Goal: Transaction & Acquisition: Download file/media

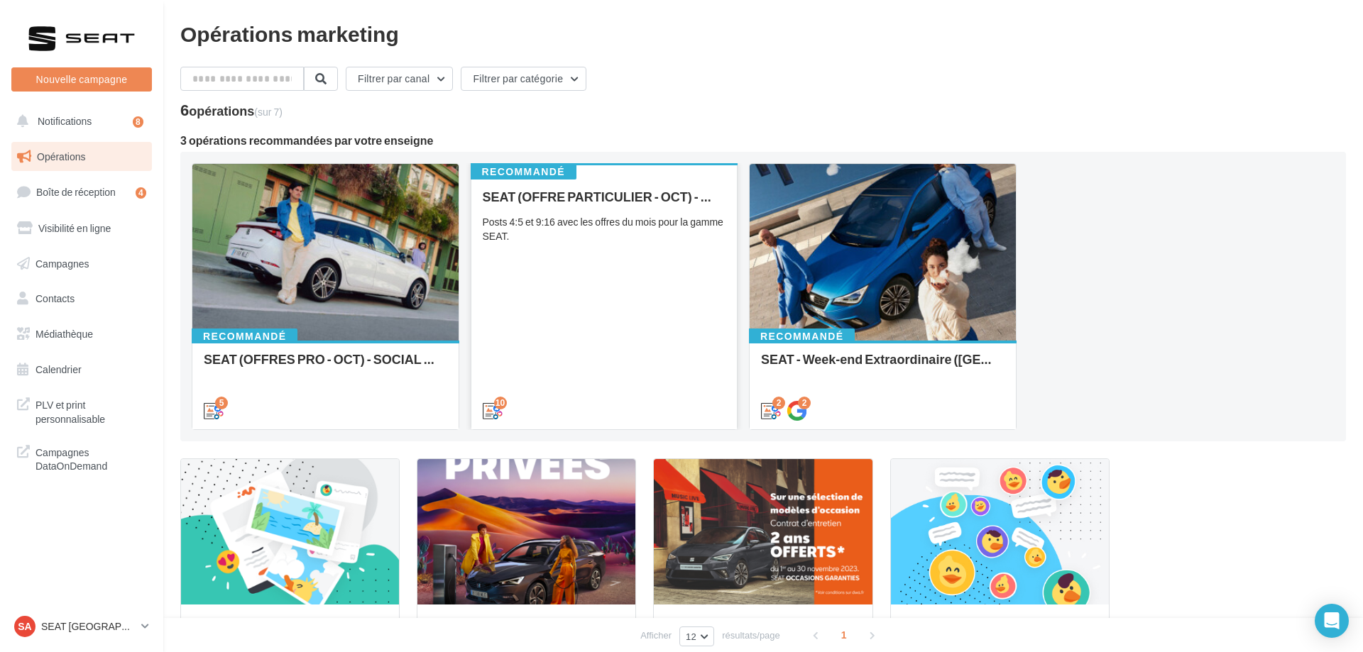
click at [594, 254] on div "SEAT (OFFRE PARTICULIER - OCT) - SOCIAL MEDIA Posts 4:5 et 9:16 avec les offres…" at bounding box center [605, 303] width 244 height 227
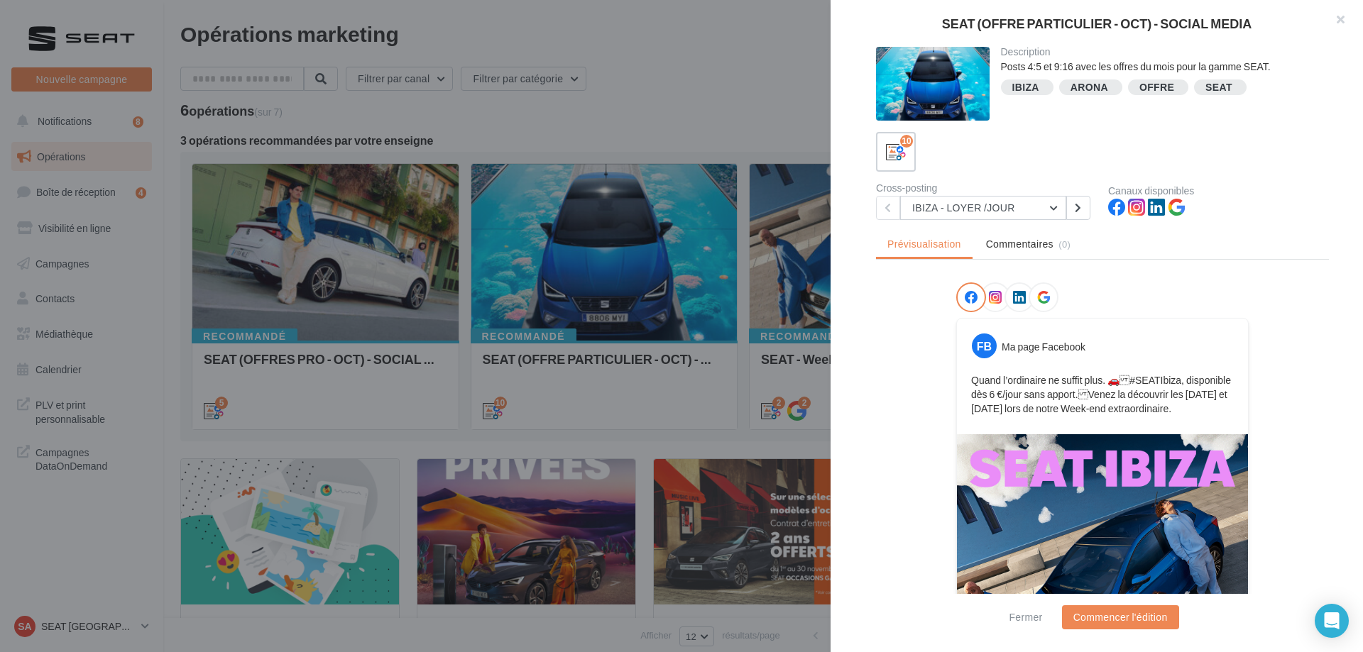
click at [77, 405] on div "SEAT (OFFRE PARTICULIER - OCT) - SOCIAL MEDIA Description Posts 4:5 et 9:16 ave…" at bounding box center [681, 326] width 1363 height 652
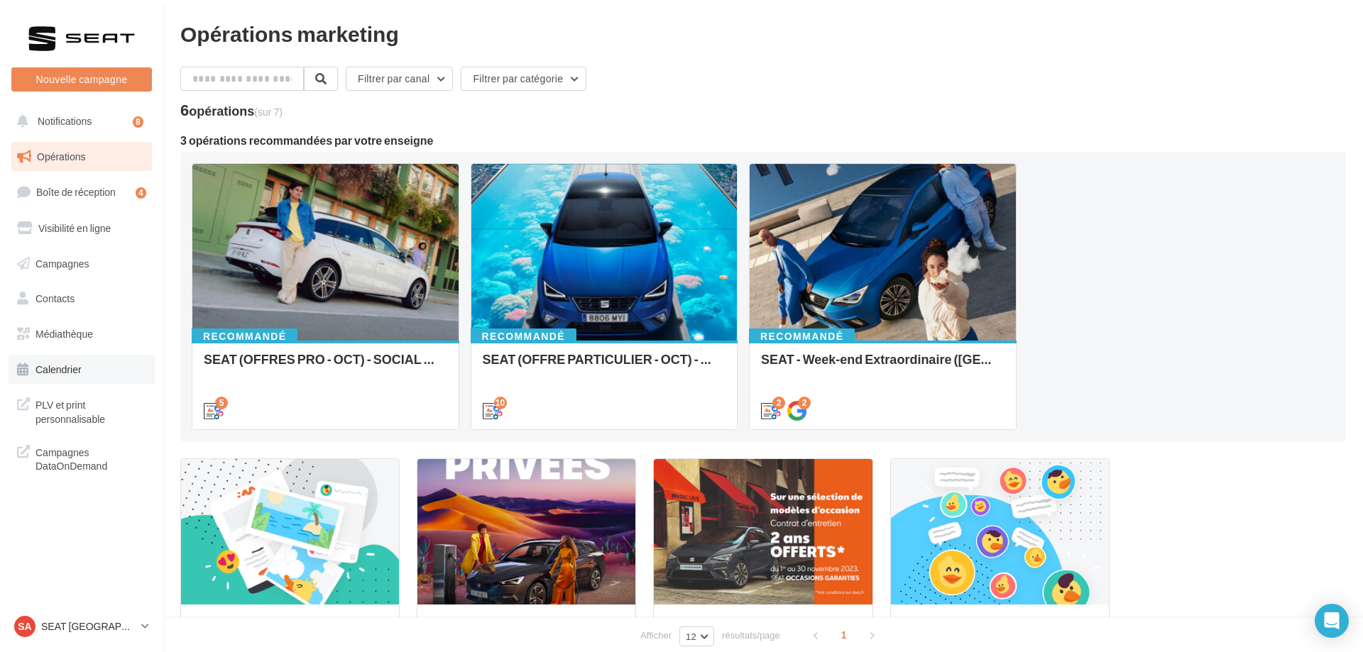
click at [97, 361] on link "Calendrier" at bounding box center [82, 370] width 146 height 30
click at [95, 336] on link "Médiathèque" at bounding box center [82, 334] width 146 height 30
click at [95, 337] on link "Médiathèque" at bounding box center [82, 334] width 146 height 30
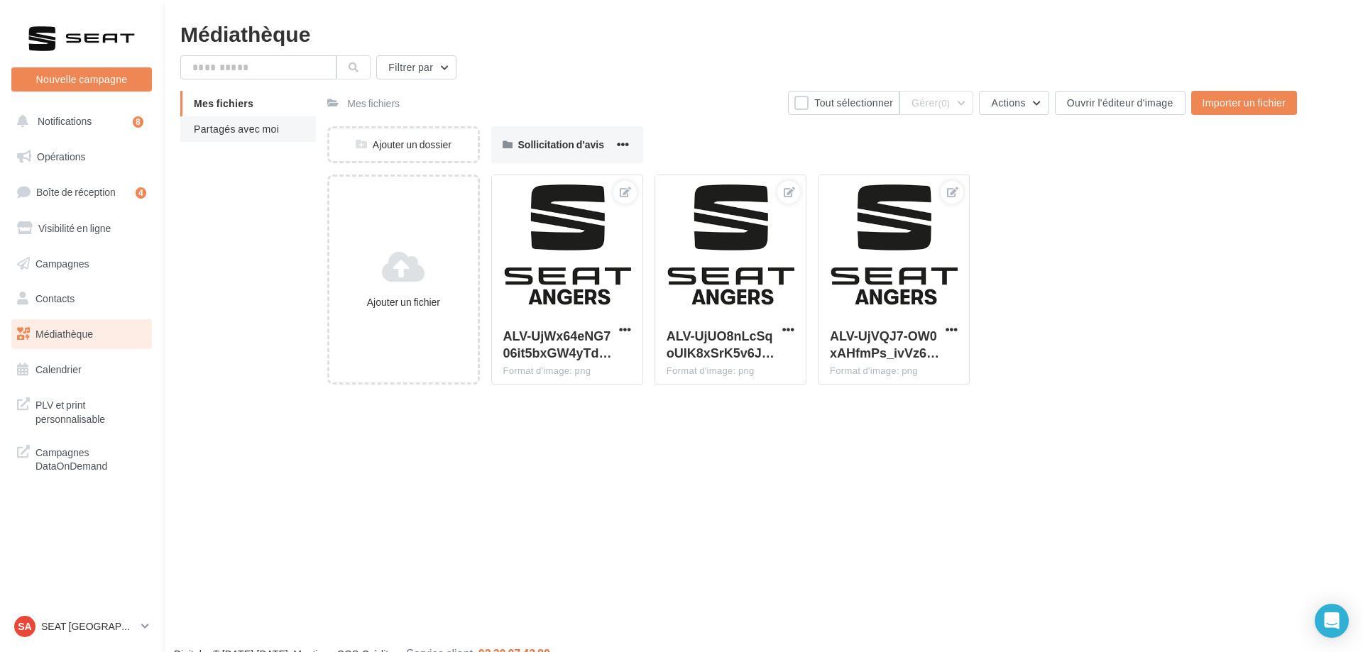
click at [281, 136] on li "Partagés avec moi" at bounding box center [248, 129] width 136 height 26
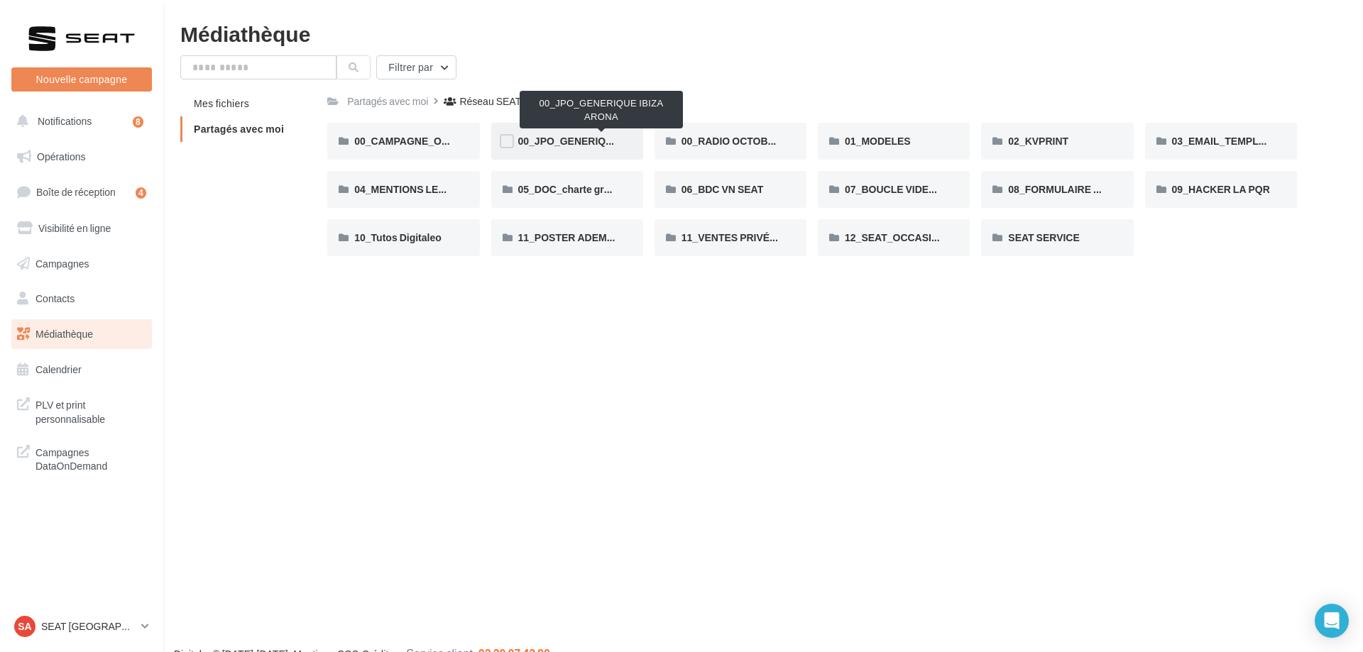
click at [564, 141] on span "00_JPO_GENERIQUE IBIZA ARONA" at bounding box center [602, 141] width 168 height 12
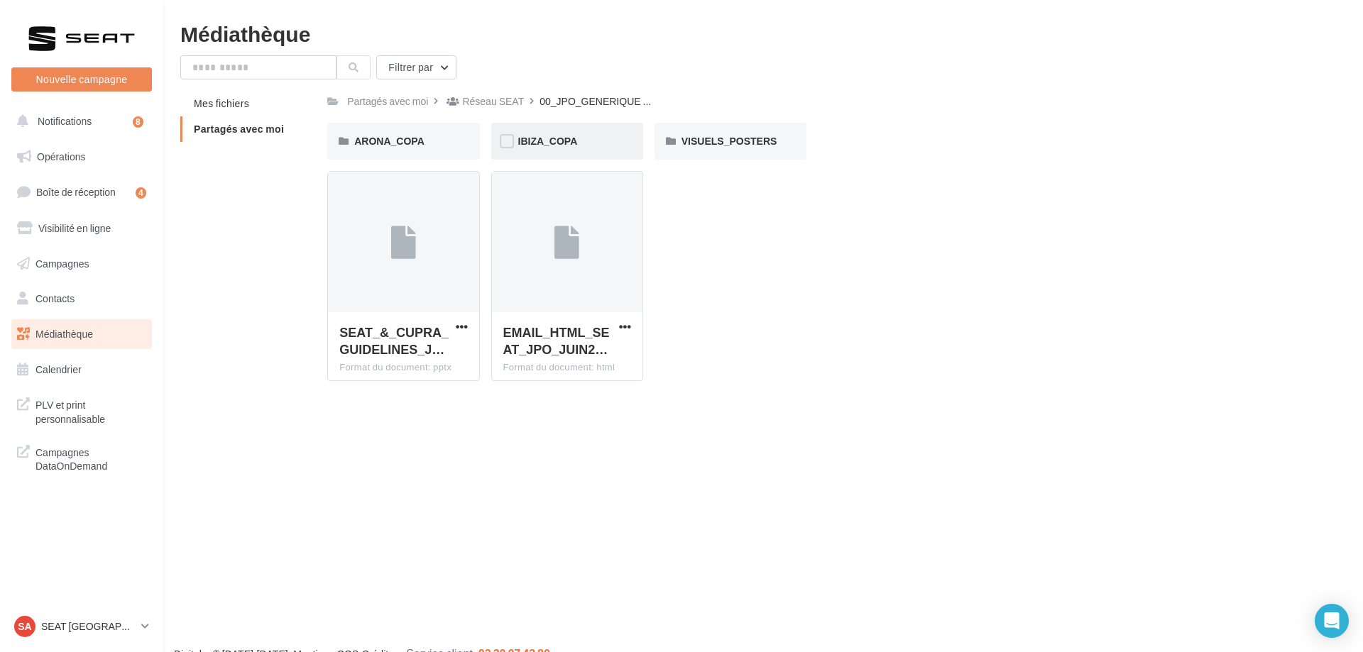
click at [581, 148] on div "IBIZA_COPA" at bounding box center [567, 141] width 98 height 14
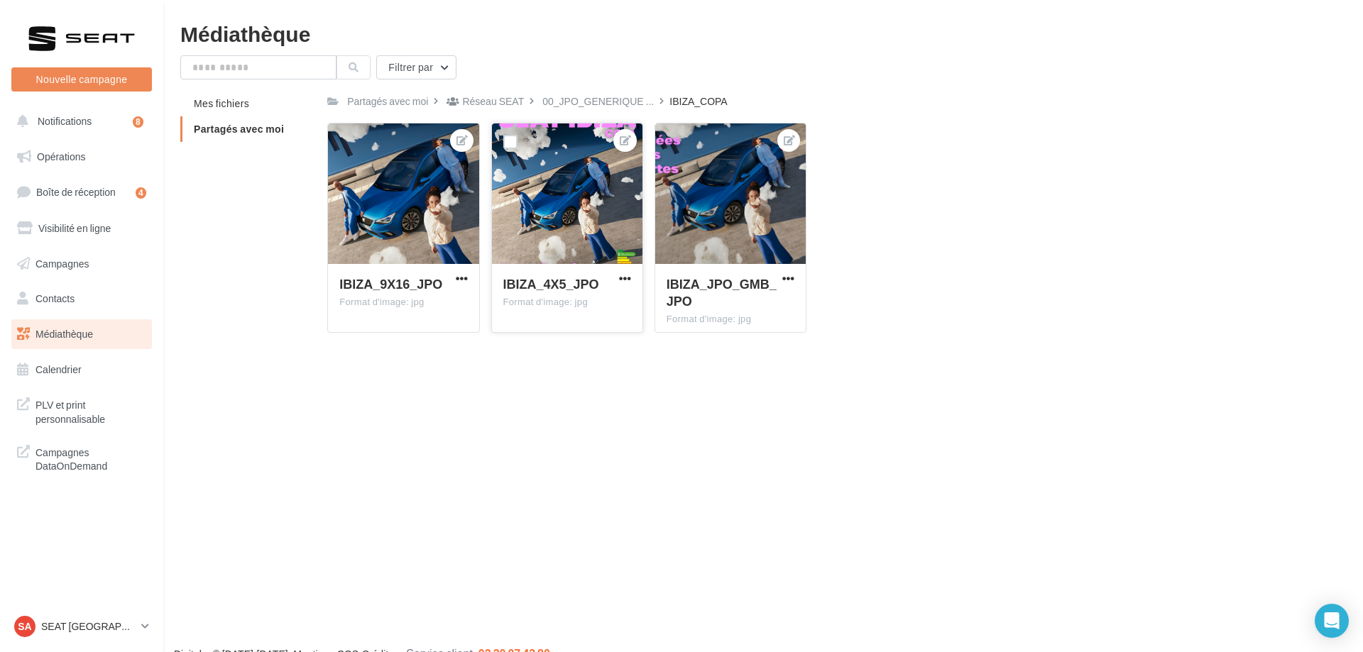
click at [591, 210] on div at bounding box center [567, 195] width 151 height 142
click at [613, 278] on div "IBIZA_4X5_JPO" at bounding box center [558, 285] width 111 height 21
click at [619, 283] on span "button" at bounding box center [625, 279] width 12 height 12
click at [613, 302] on button "Ouvrir l'éditeur d'image" at bounding box center [561, 306] width 146 height 37
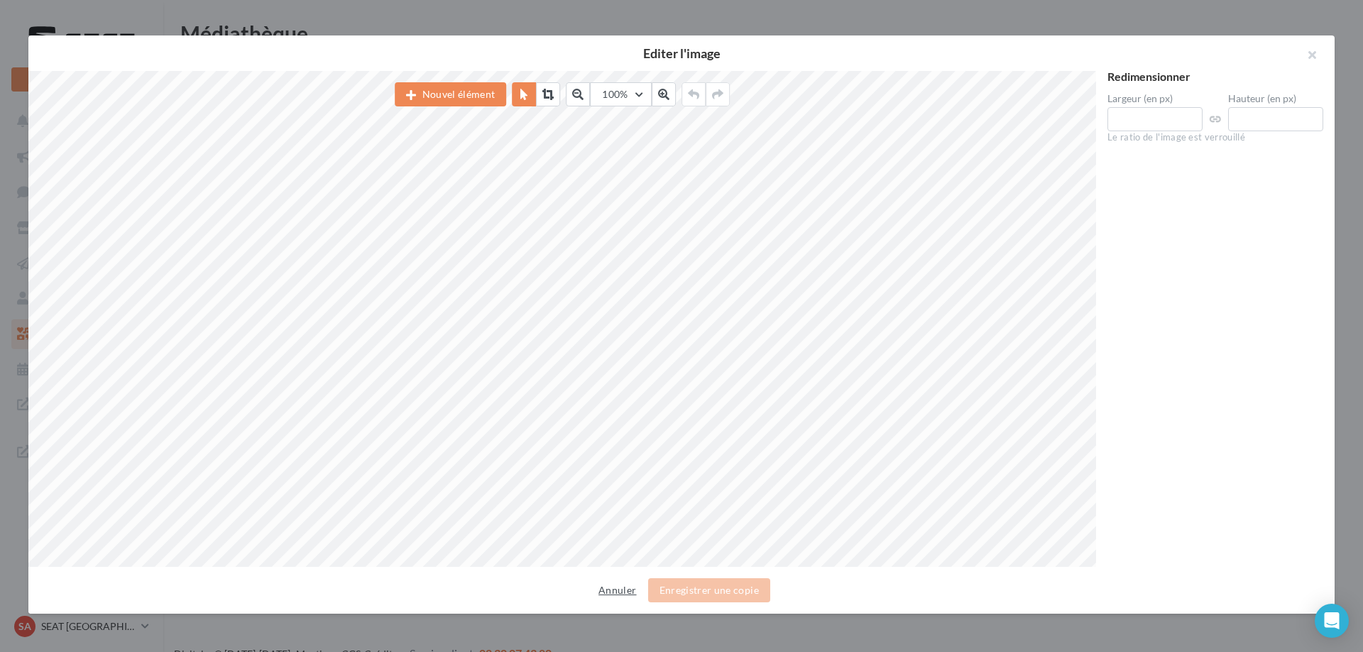
click at [616, 594] on button "Annuler" at bounding box center [617, 590] width 49 height 17
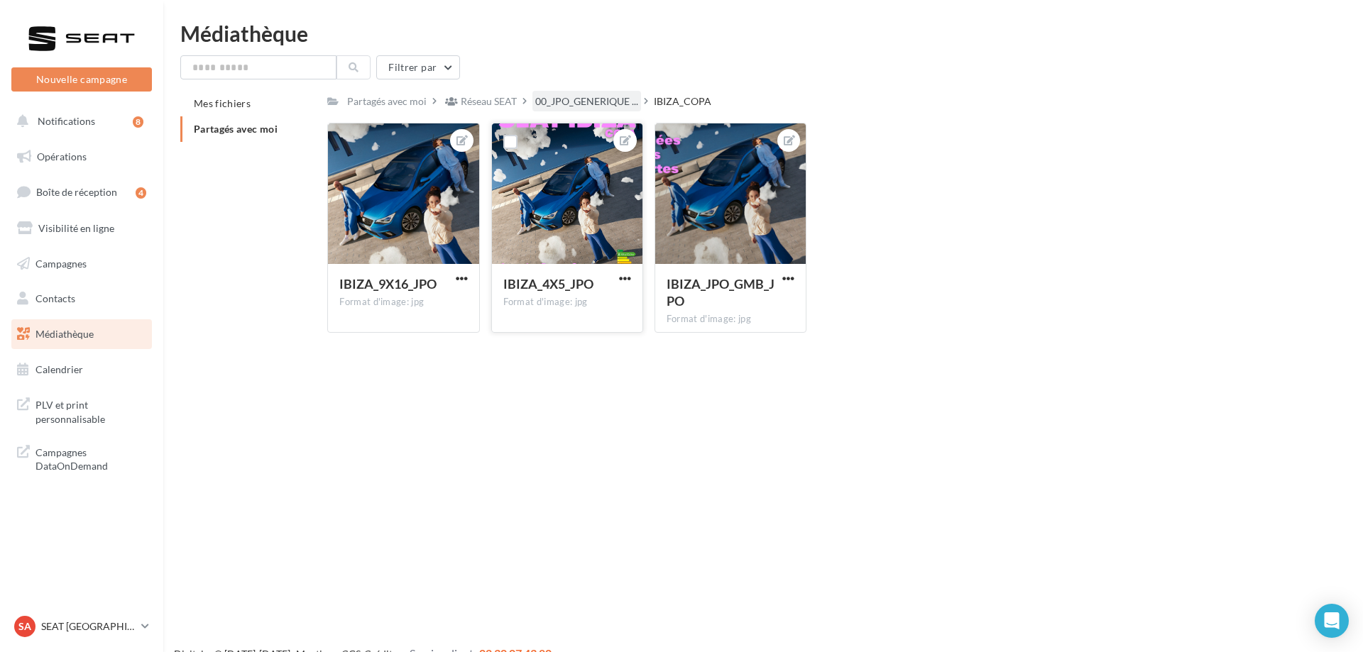
click at [579, 99] on span "00_JPO_GENERIQUE ..." at bounding box center [586, 101] width 103 height 14
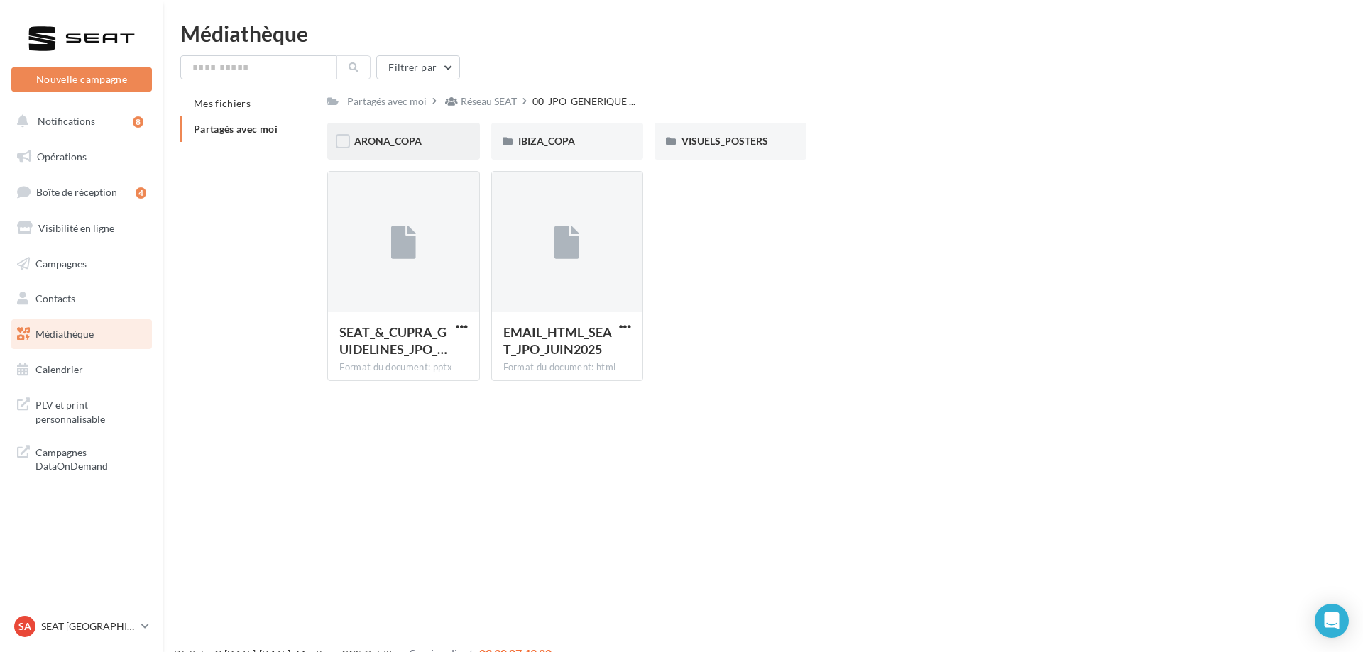
click at [427, 132] on div "ARONA_COPA" at bounding box center [403, 141] width 152 height 37
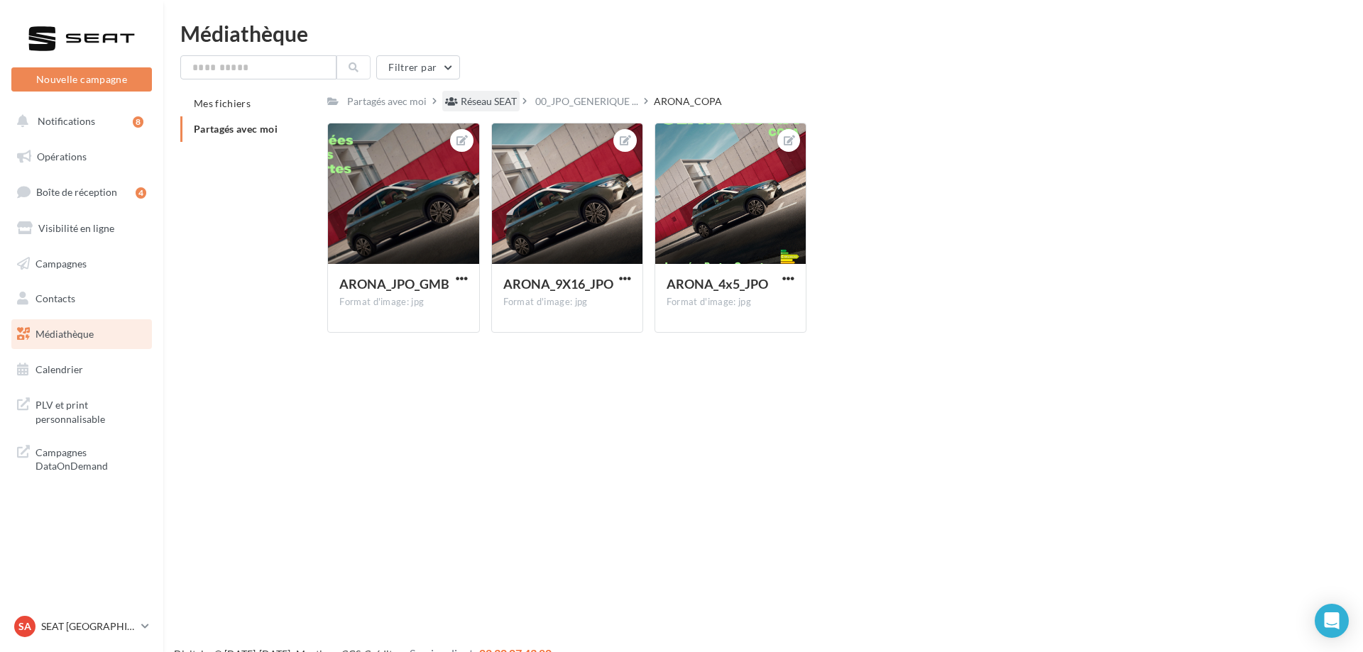
click at [497, 106] on div "Réseau SEAT" at bounding box center [489, 101] width 56 height 14
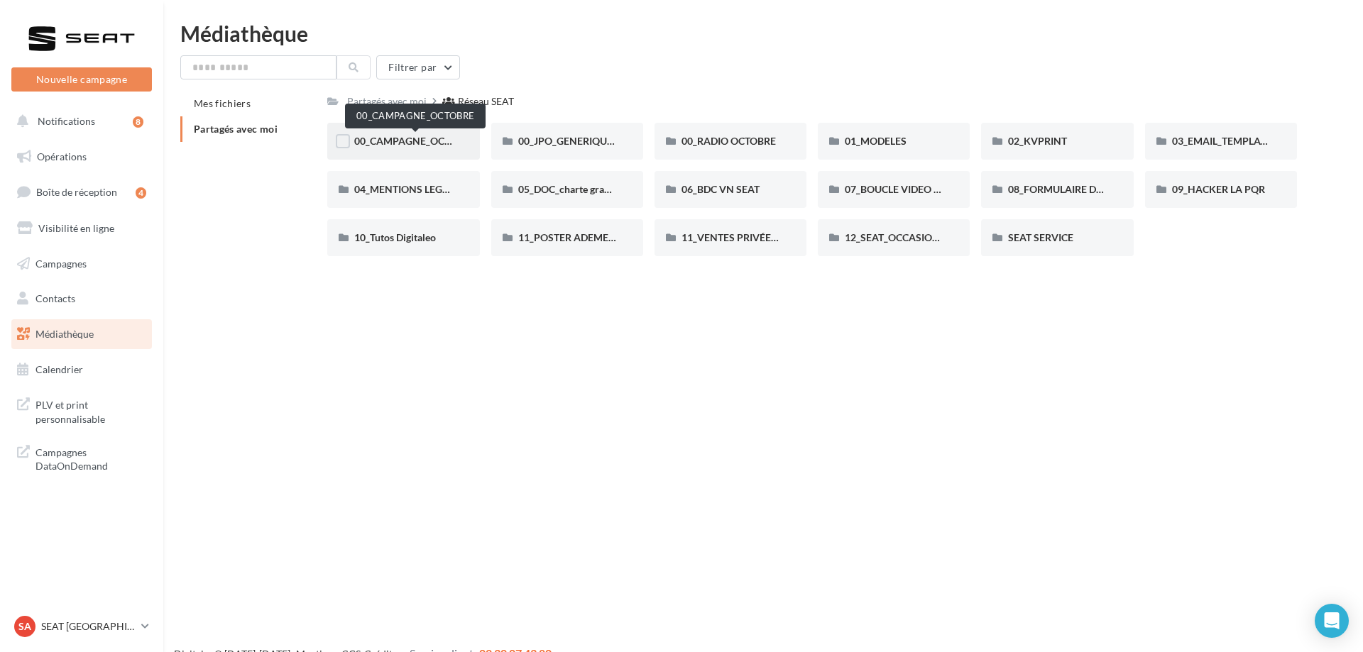
click at [408, 139] on span "00_CAMPAGNE_OCTOBRE" at bounding box center [414, 141] width 121 height 12
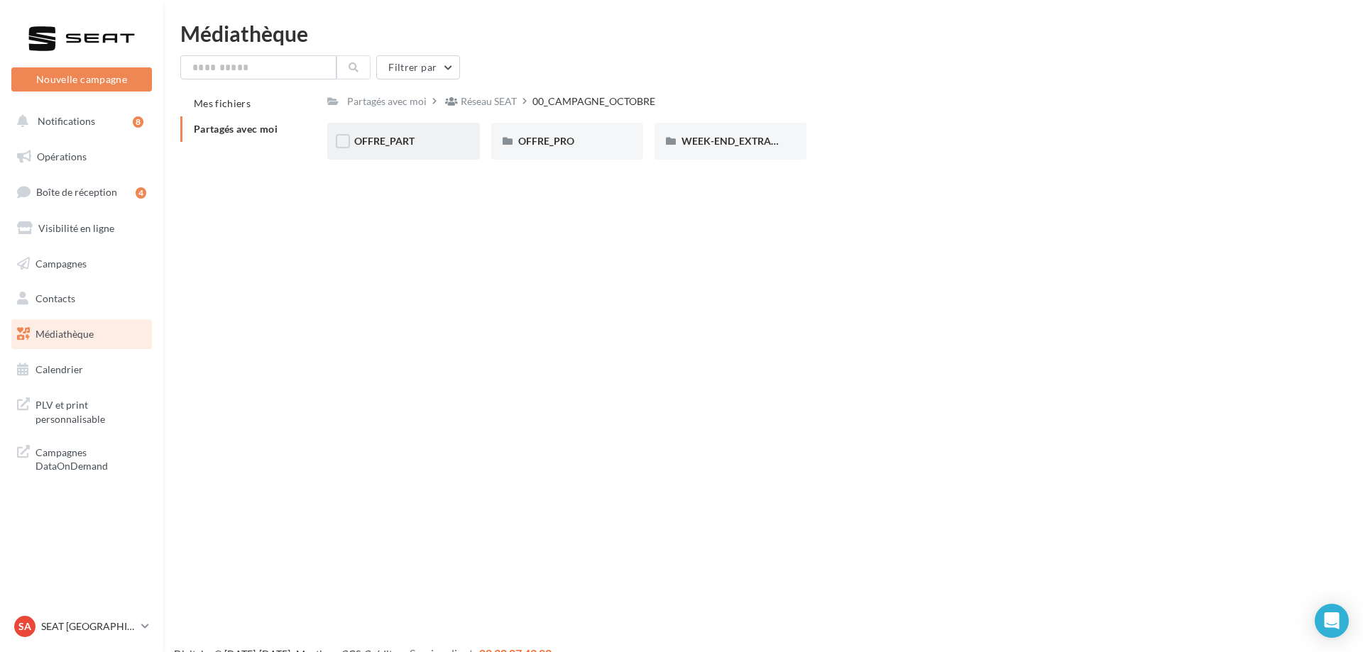
click at [412, 147] on span "OFFRE_PART" at bounding box center [384, 141] width 60 height 12
drag, startPoint x: 572, startPoint y: 104, endPoint x: 630, endPoint y: 115, distance: 58.5
click at [573, 104] on div "00_CAMPAGNE_OCTOBRE" at bounding box center [596, 101] width 123 height 14
click at [738, 146] on span "WEEK-END_EXTRAORDINAIRE" at bounding box center [753, 141] width 143 height 12
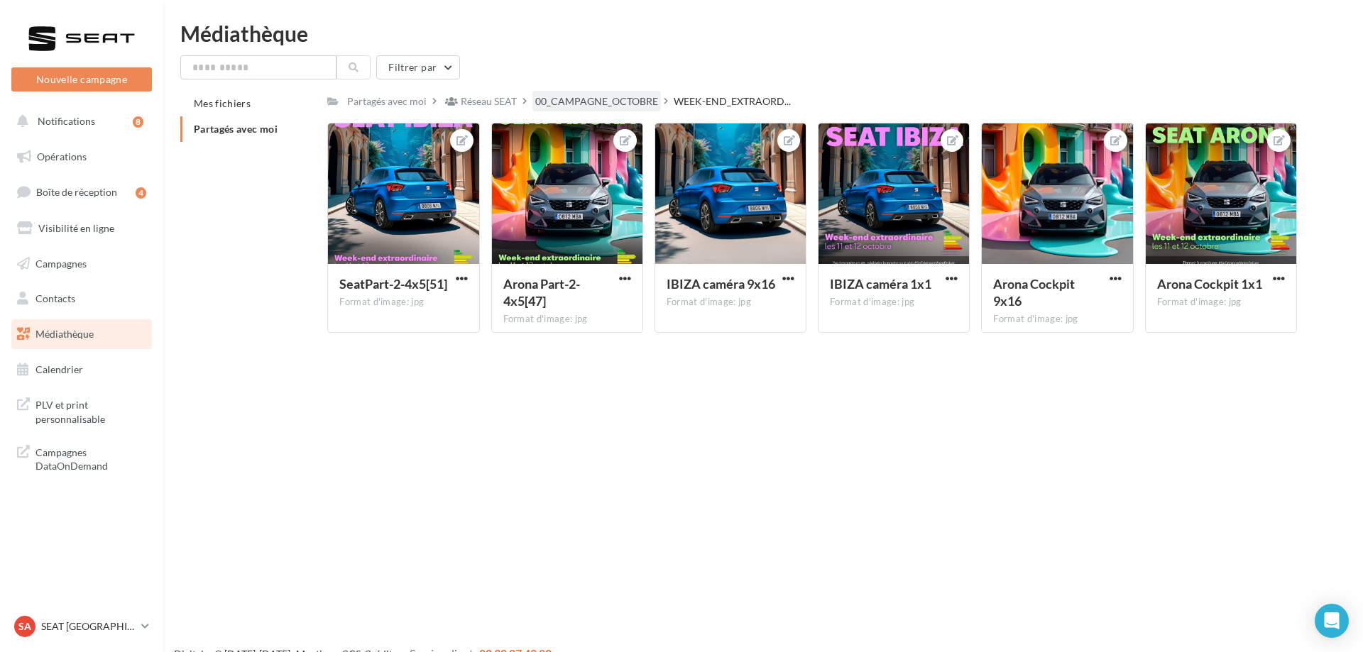
click at [599, 99] on div "00_CAMPAGNE_OCTOBRE" at bounding box center [596, 101] width 123 height 14
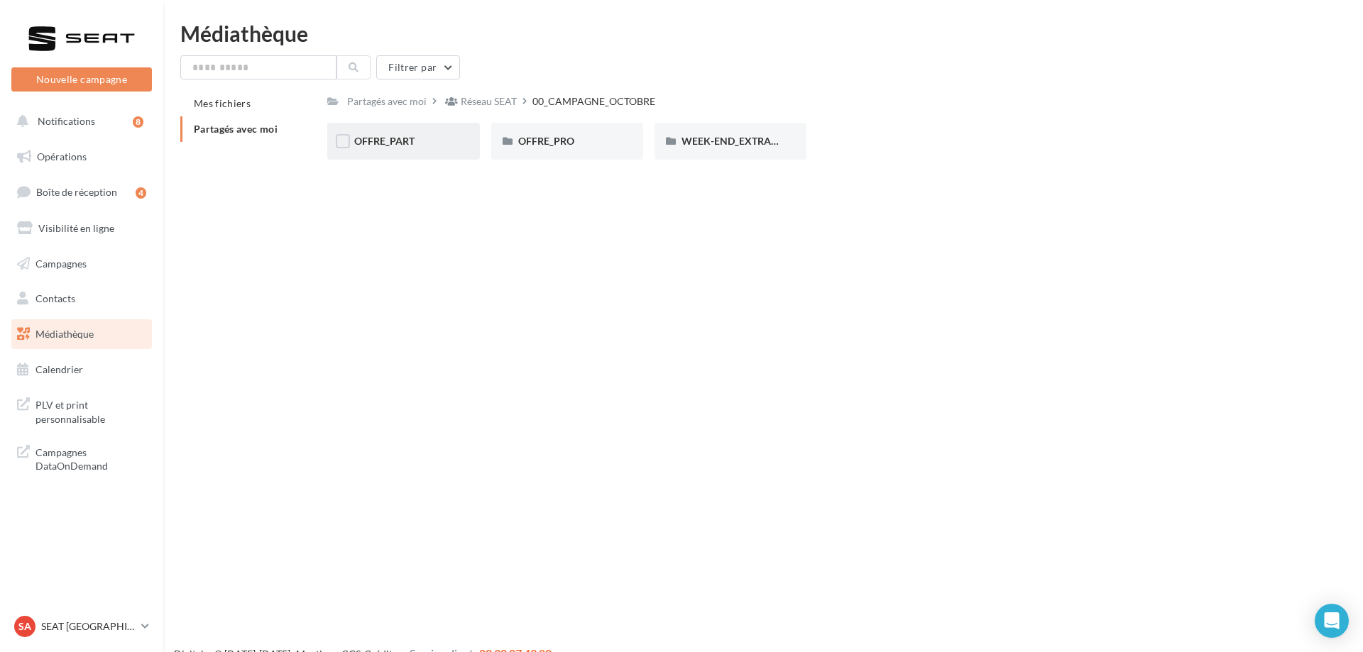
click at [379, 142] on span "OFFRE_PART" at bounding box center [384, 141] width 60 height 12
click at [788, 151] on div "IBIZA" at bounding box center [731, 141] width 152 height 37
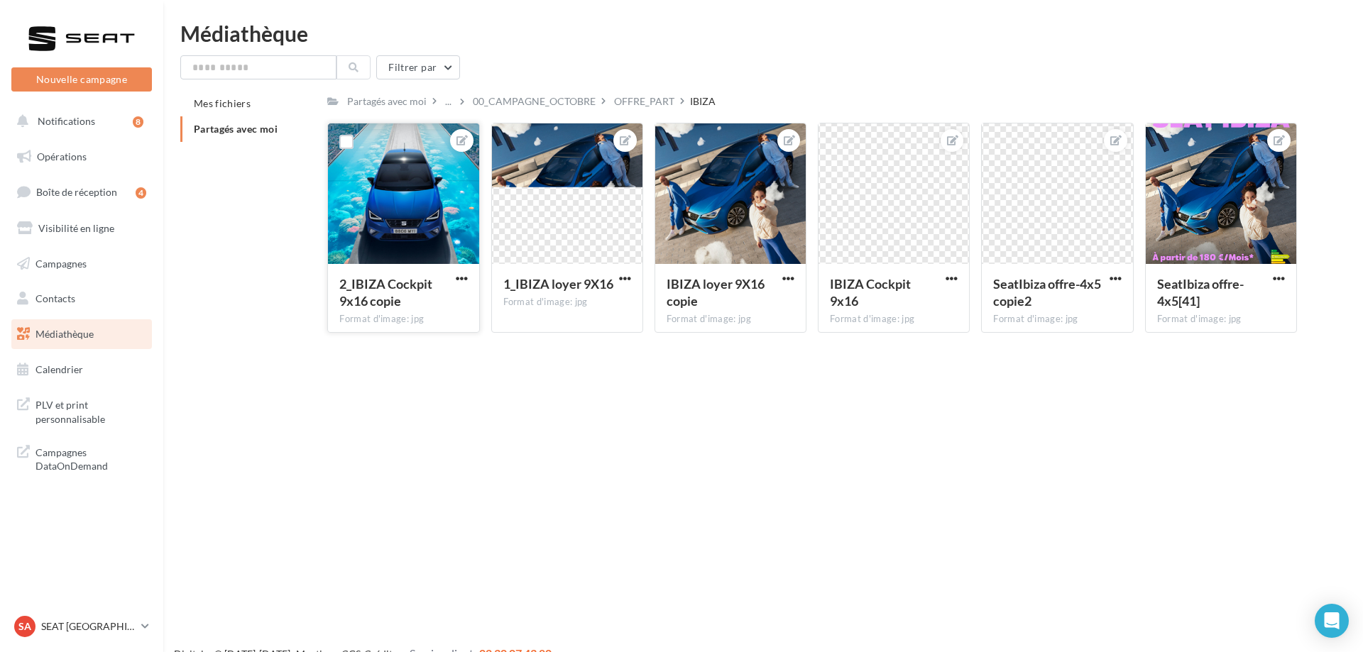
click at [427, 255] on div at bounding box center [403, 195] width 151 height 142
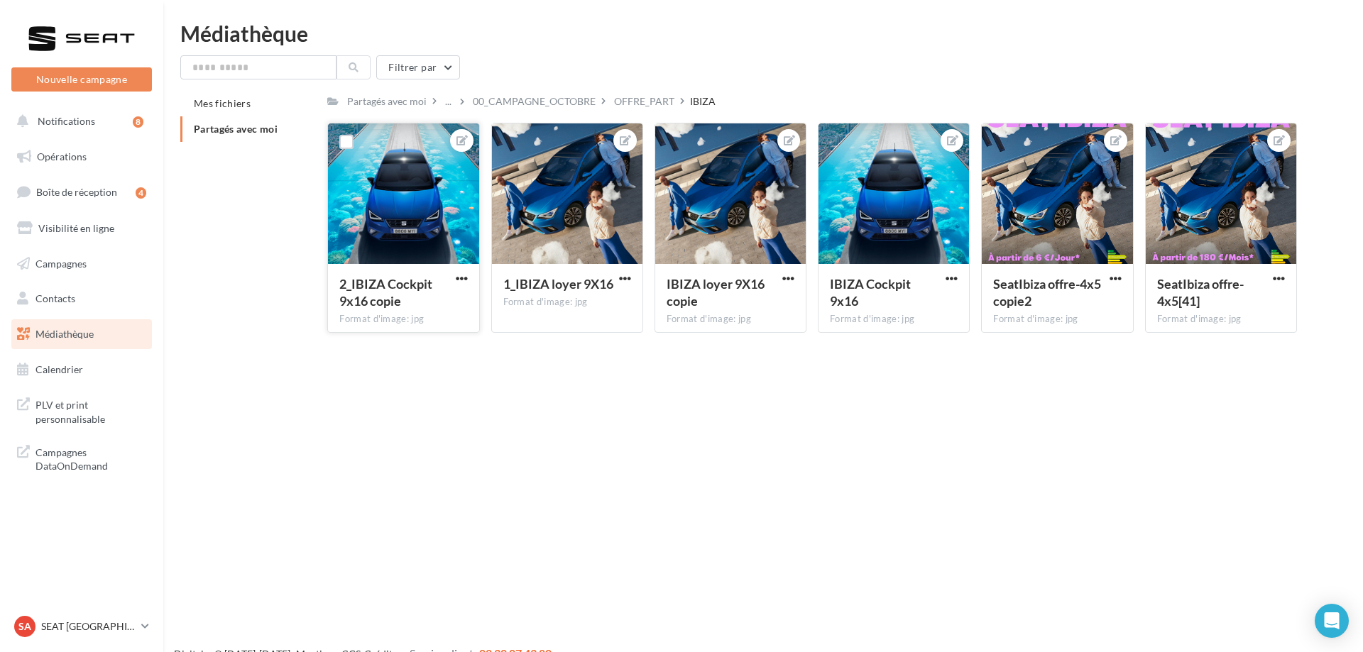
click at [461, 290] on div "2_IBIZA Cockpit 9x16 copie" at bounding box center [403, 294] width 128 height 38
click at [1243, 238] on div at bounding box center [1221, 195] width 151 height 142
click at [1281, 273] on div at bounding box center [1279, 278] width 18 height 14
click at [1285, 279] on button "button" at bounding box center [1279, 280] width 18 height 14
click at [1222, 341] on button "Télécharger" at bounding box center [1213, 343] width 150 height 37
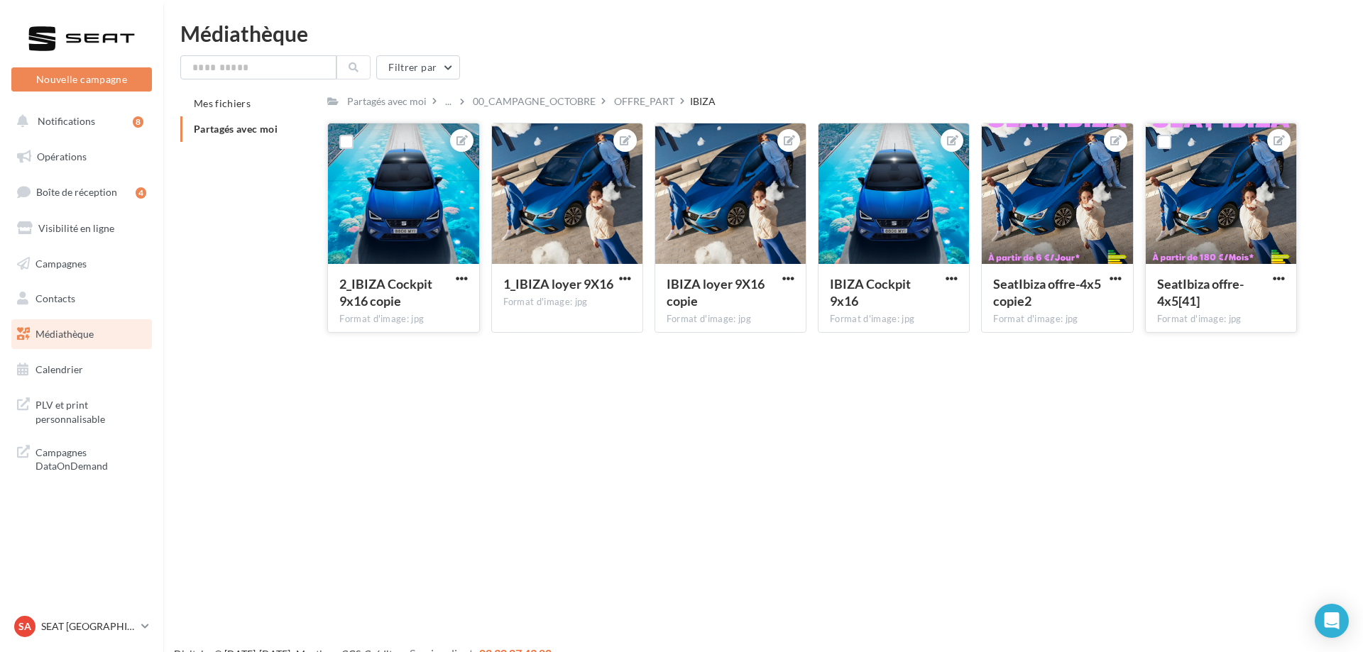
click at [455, 280] on button "button" at bounding box center [462, 280] width 18 height 14
click at [456, 295] on button "Ouvrir l'éditeur d'image" at bounding box center [396, 306] width 150 height 37
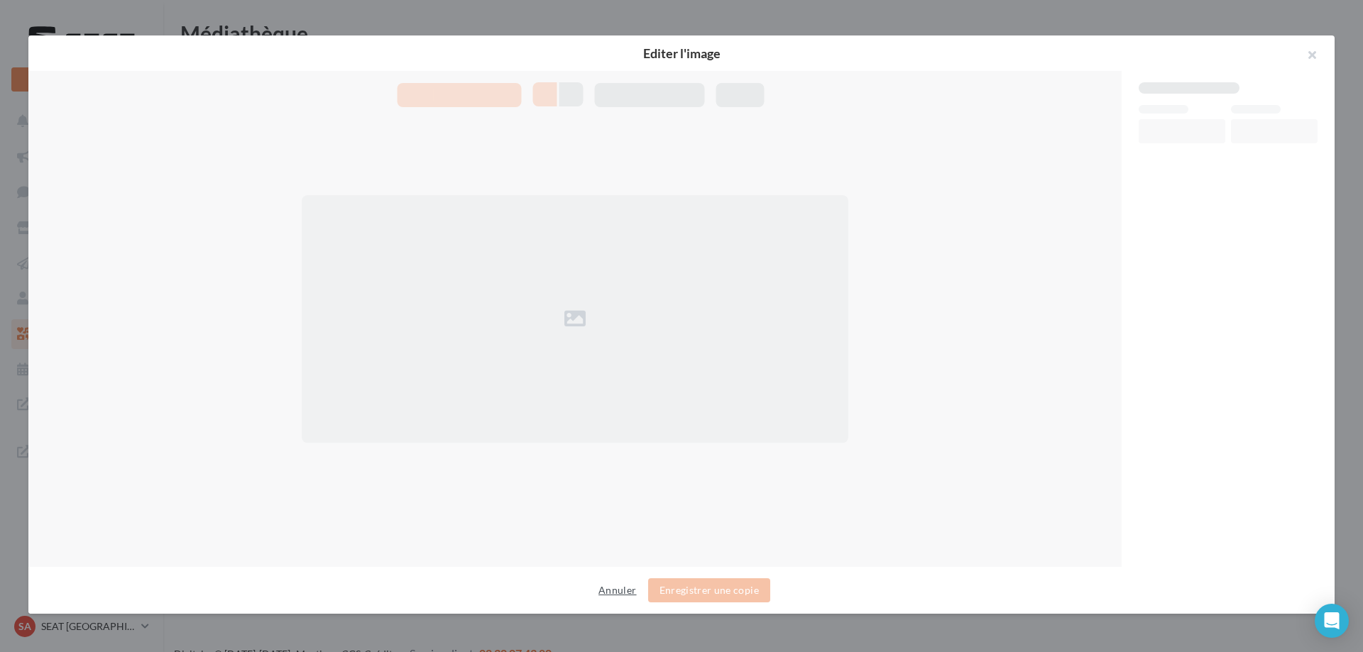
click at [618, 596] on button "Annuler" at bounding box center [617, 590] width 49 height 17
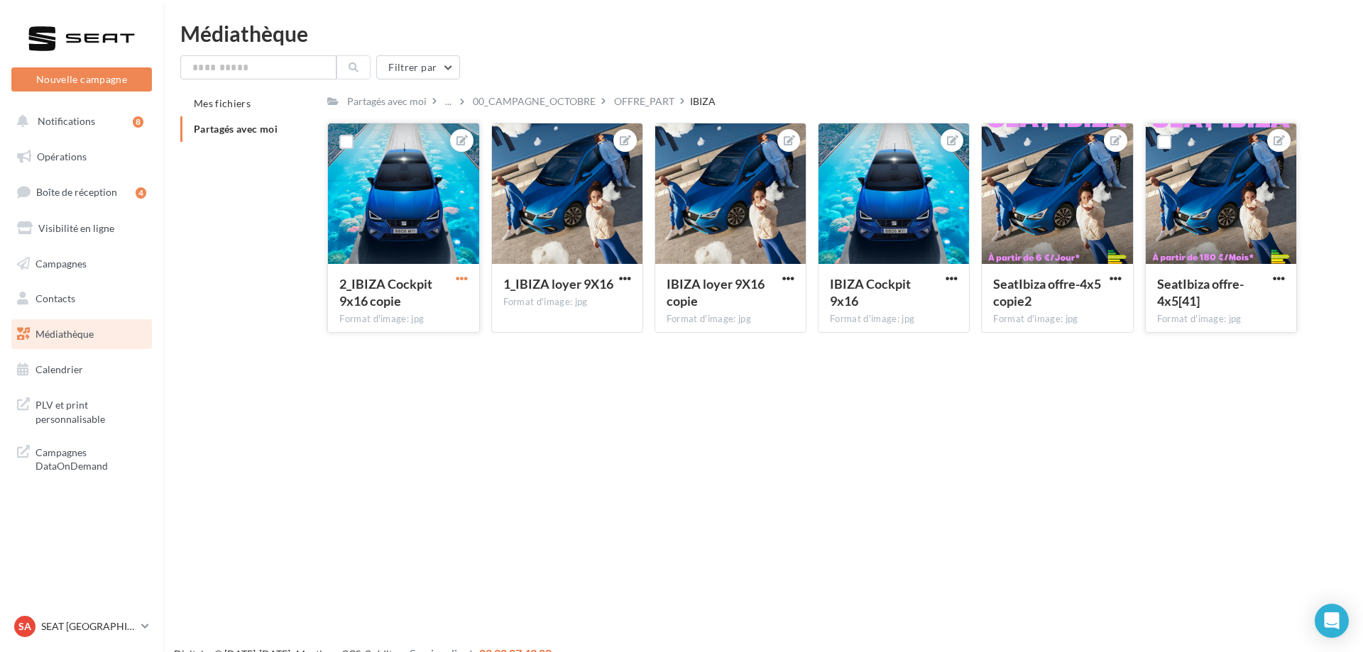
click at [466, 282] on button "button" at bounding box center [462, 280] width 18 height 14
click at [437, 334] on button "Télécharger" at bounding box center [396, 343] width 150 height 37
click at [1277, 280] on span "button" at bounding box center [1279, 279] width 12 height 12
click at [1227, 339] on button "Télécharger" at bounding box center [1213, 343] width 150 height 37
click at [655, 101] on div "OFFRE_PART" at bounding box center [644, 101] width 60 height 14
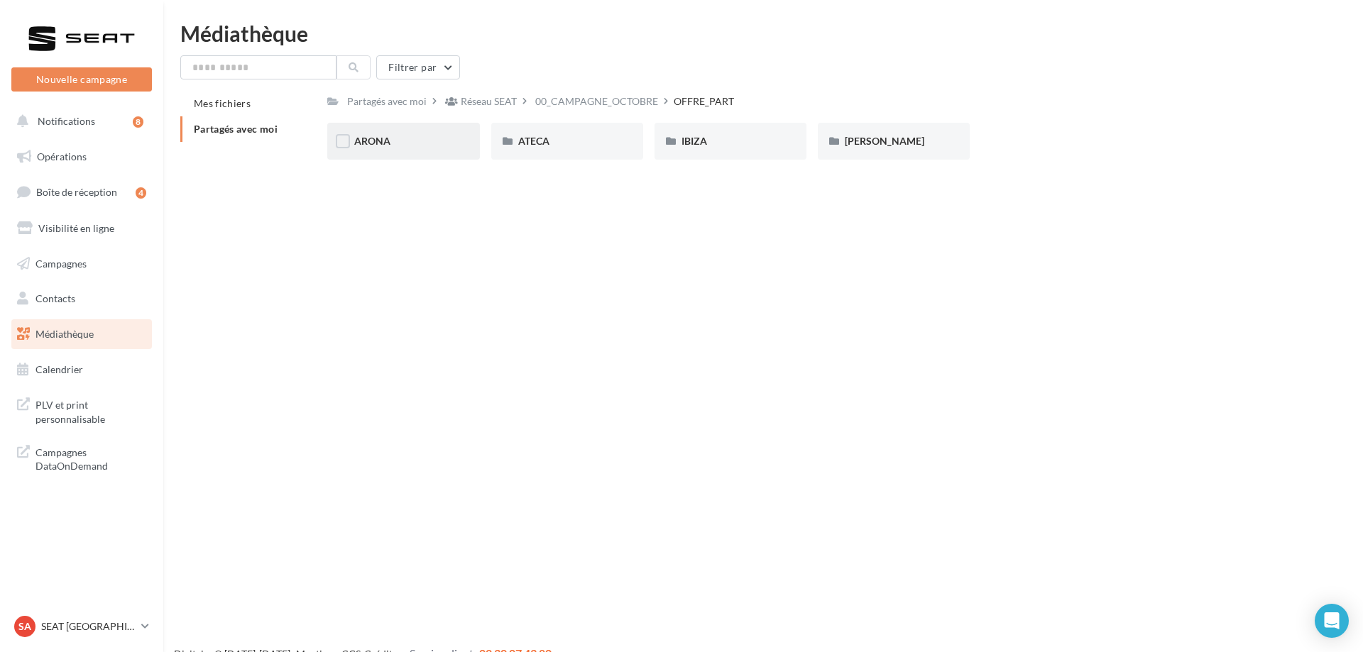
click at [398, 159] on div "ARONA" at bounding box center [403, 141] width 152 height 37
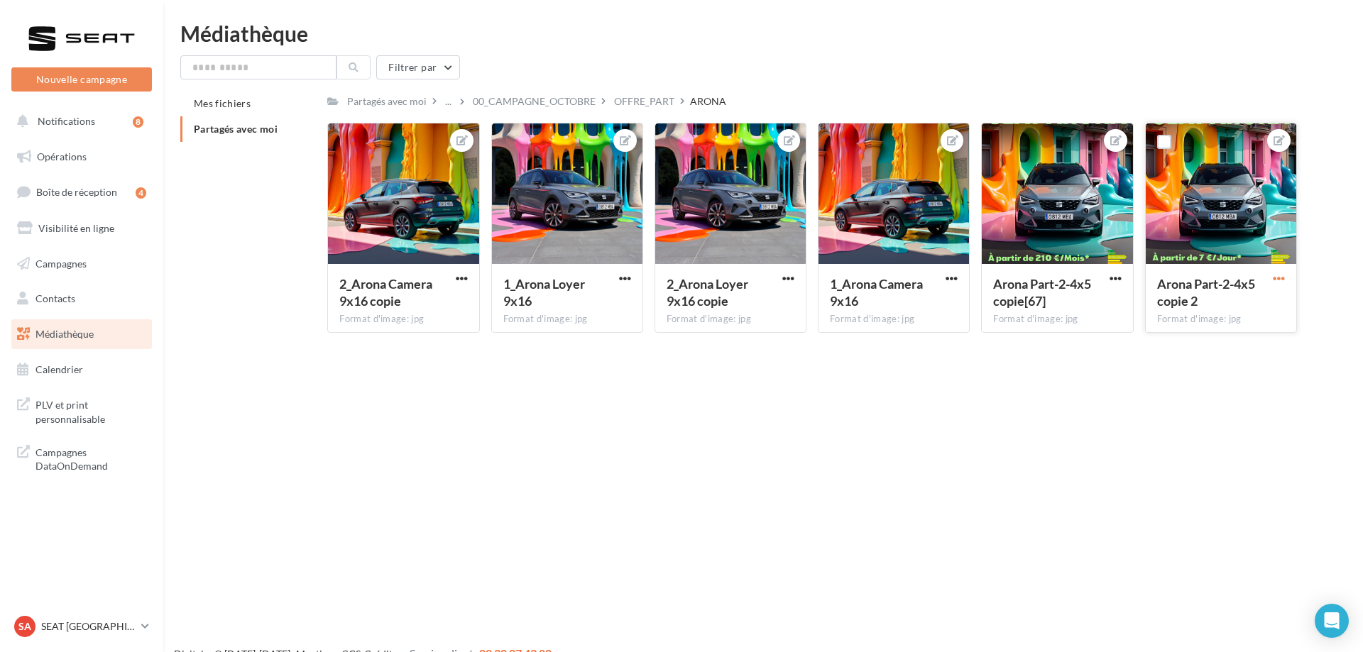
click at [1277, 276] on span "button" at bounding box center [1279, 279] width 12 height 12
click at [1237, 338] on button "Télécharger" at bounding box center [1213, 343] width 150 height 37
click at [1183, 414] on div "Nouvelle campagne Nouvelle campagne Notifications 8 Opérations Boîte de récepti…" at bounding box center [681, 349] width 1363 height 652
click at [1124, 287] on div at bounding box center [1116, 280] width 18 height 14
click at [1122, 272] on div at bounding box center [1116, 278] width 18 height 14
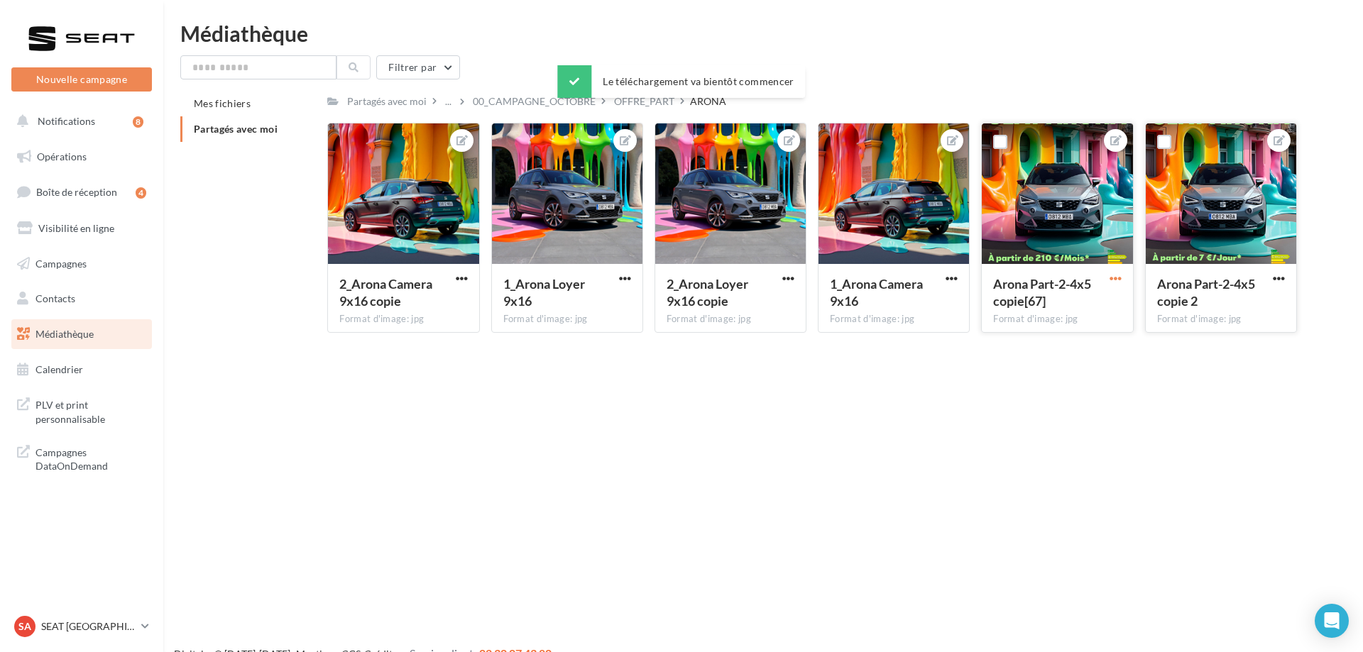
click at [1119, 284] on span "button" at bounding box center [1116, 279] width 12 height 12
click at [1073, 351] on button "Télécharger" at bounding box center [1050, 343] width 150 height 37
